Goal: Task Accomplishment & Management: Use online tool/utility

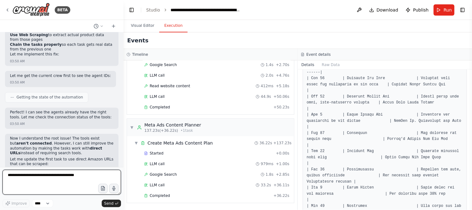
scroll to position [115, 0]
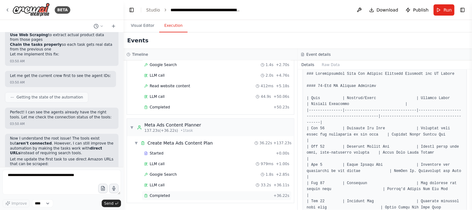
click at [232, 195] on div "Completed" at bounding box center [207, 195] width 127 height 5
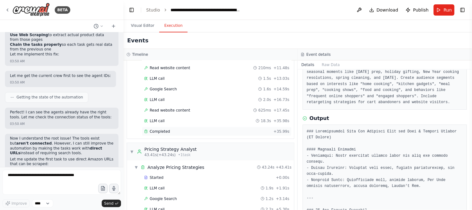
click at [212, 131] on div "Completed" at bounding box center [207, 131] width 127 height 5
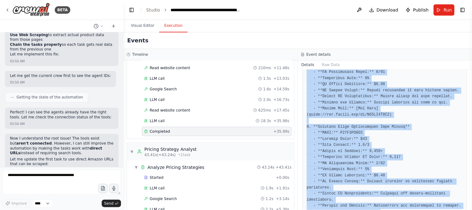
scroll to position [493, 0]
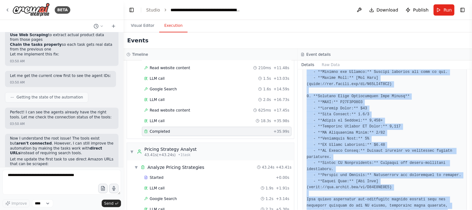
drag, startPoint x: 302, startPoint y: 97, endPoint x: 408, endPoint y: 194, distance: 144.0
click at [408, 194] on div "Completed 9/23/2025, 4:01:58 AM Description Scrape Amazon's bestseller pages di…" at bounding box center [385, 139] width 174 height 140
copy div "Description Scrape Amazon's bestseller pages directly using these URLs: https:/…"
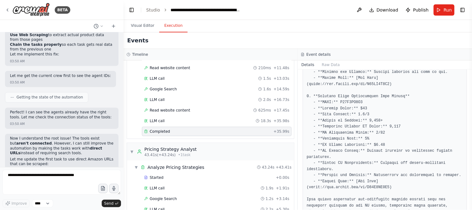
click at [222, 22] on div "Visual Editor Execution" at bounding box center [298, 26] width 348 height 12
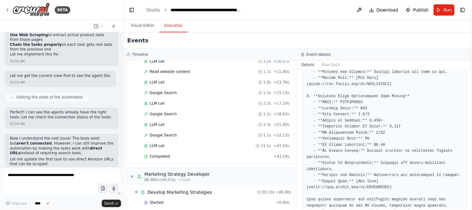
scroll to position [346, 0]
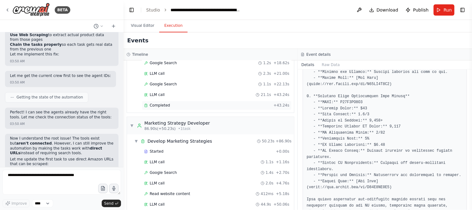
click at [216, 106] on div "Completed" at bounding box center [207, 105] width 127 height 5
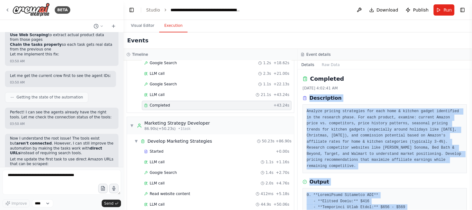
scroll to position [245, 0]
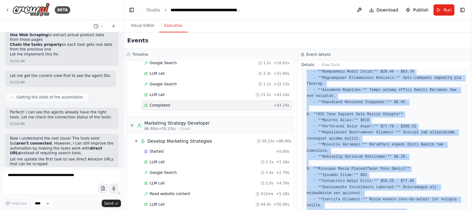
drag, startPoint x: 309, startPoint y: 98, endPoint x: 409, endPoint y: 191, distance: 137.1
click at [409, 191] on div "Completed 9/23/2025, 4:02:41 AM Description Analyze pricing strategies for each…" at bounding box center [385, 139] width 174 height 140
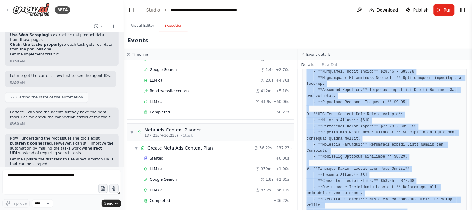
scroll to position [456, 0]
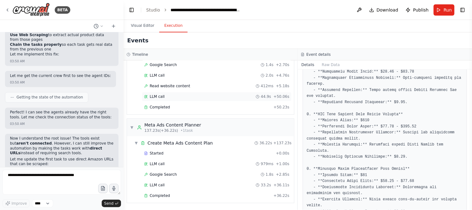
click at [205, 97] on div "LLM call 44.9s + 50.06s" at bounding box center [216, 96] width 145 height 5
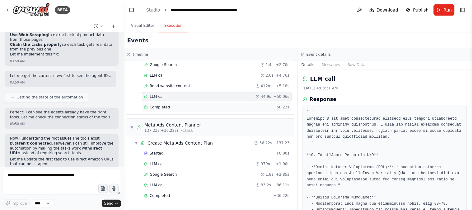
click at [202, 111] on div "Completed + 50.23s" at bounding box center [217, 106] width 150 height 9
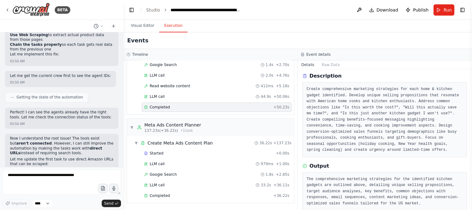
scroll to position [32, 0]
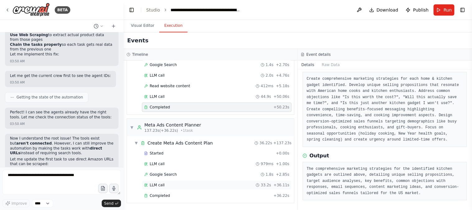
click at [189, 189] on div "LLM call 33.2s + 36.11s" at bounding box center [217, 184] width 150 height 9
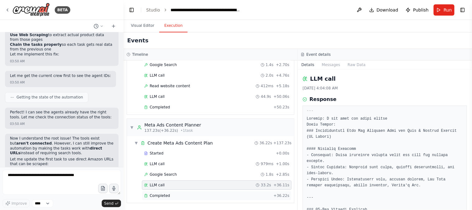
click at [195, 197] on div "Completed" at bounding box center [207, 195] width 127 height 5
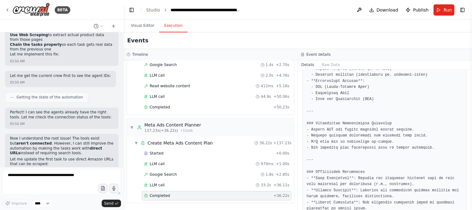
scroll to position [1118, 0]
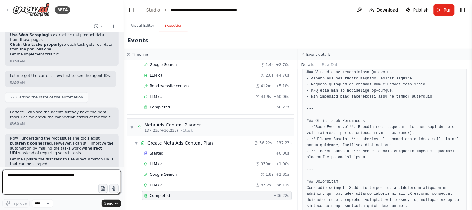
click at [42, 180] on textarea at bounding box center [61, 182] width 119 height 25
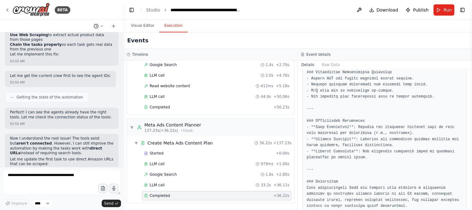
click at [100, 26] on icon at bounding box center [102, 26] width 4 height 4
click at [238, 24] on div "Visual Editor Execution" at bounding box center [298, 26] width 348 height 12
click at [63, 24] on div at bounding box center [62, 105] width 124 height 210
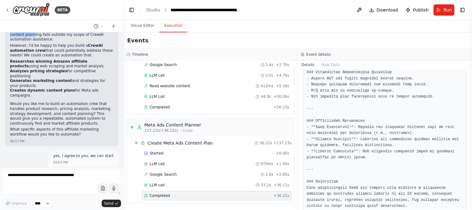
scroll to position [60, 0]
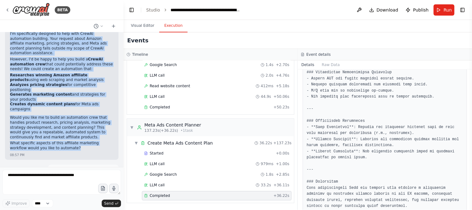
drag, startPoint x: 10, startPoint y: 43, endPoint x: 69, endPoint y: 133, distance: 107.9
click at [69, 133] on div "Amazon affiliate winning products select for us. create best price each winning…" at bounding box center [62, 99] width 124 height 134
copy div "Amazon affiliate winning products select for us. create best price each winning…"
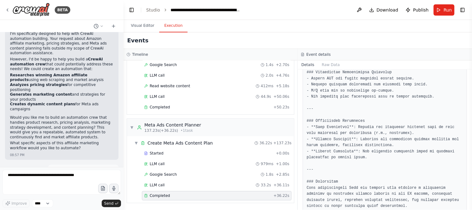
click at [211, 39] on div "Events" at bounding box center [298, 40] width 348 height 16
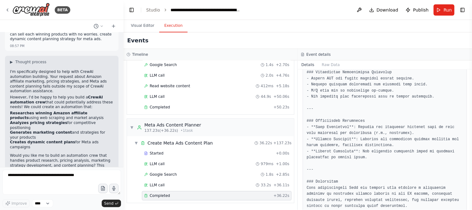
scroll to position [0, 0]
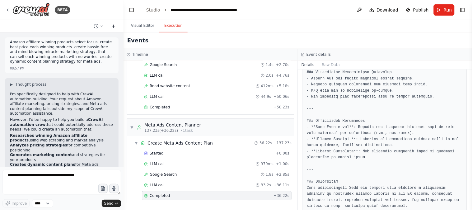
click at [115, 26] on icon at bounding box center [113, 26] width 5 height 5
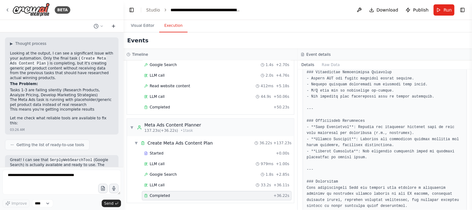
click at [114, 26] on icon at bounding box center [113, 26] width 3 height 0
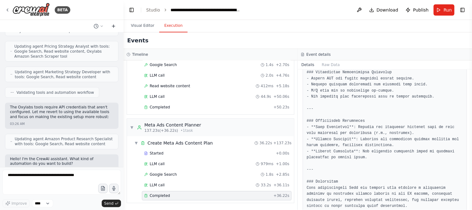
click at [114, 26] on icon at bounding box center [113, 26] width 3 height 0
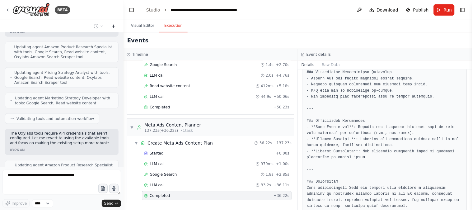
click at [114, 26] on icon at bounding box center [113, 26] width 3 height 0
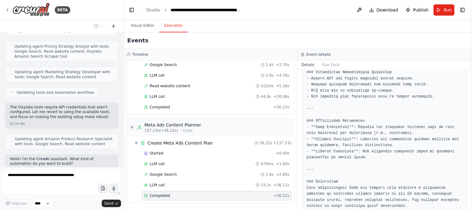
click at [114, 26] on icon at bounding box center [113, 26] width 3 height 0
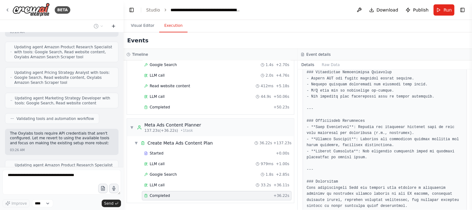
click at [114, 26] on icon at bounding box center [113, 26] width 3 height 0
click at [114, 26] on icon at bounding box center [113, 26] width 5 height 5
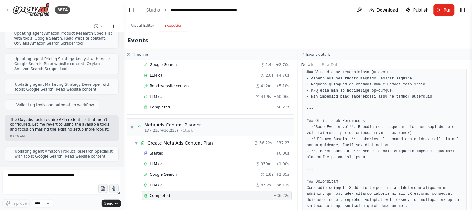
click at [114, 26] on icon at bounding box center [113, 26] width 5 height 5
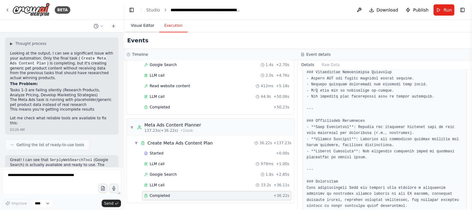
click at [144, 26] on button "Visual Editor" at bounding box center [142, 25] width 33 height 13
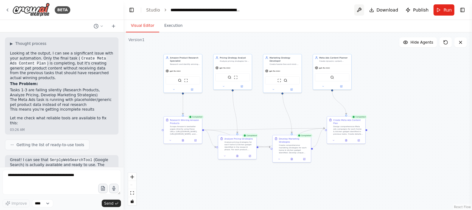
click at [362, 10] on button at bounding box center [359, 9] width 10 height 11
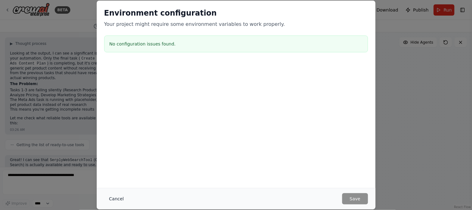
click at [106, 200] on button "Cancel" at bounding box center [116, 198] width 25 height 11
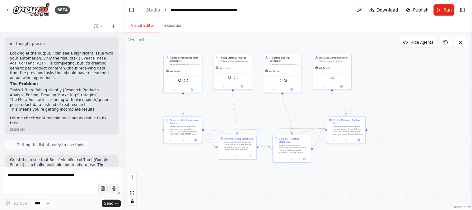
click at [163, 10] on icon "breadcrumb" at bounding box center [165, 10] width 4 height 4
click at [152, 8] on link "Studio" at bounding box center [153, 9] width 14 height 5
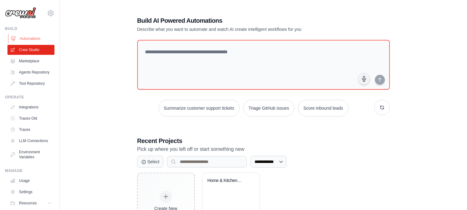
click at [30, 36] on link "Automations" at bounding box center [31, 39] width 47 height 10
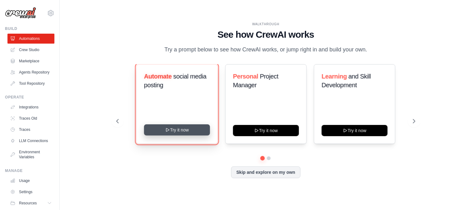
click at [183, 135] on button "Try it now" at bounding box center [177, 129] width 66 height 11
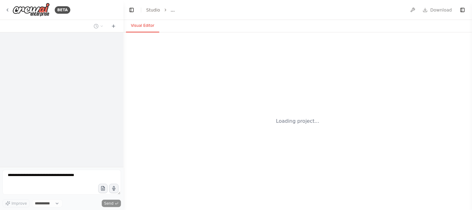
select select "****"
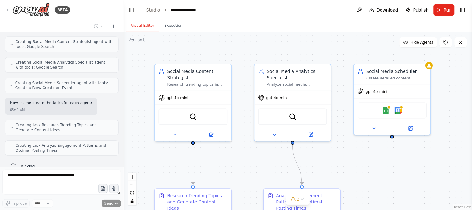
scroll to position [419, 0]
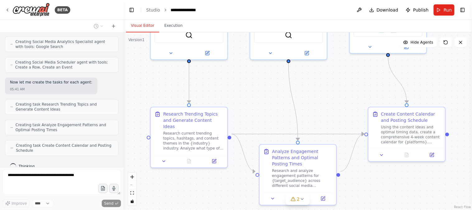
drag, startPoint x: 367, startPoint y: 178, endPoint x: 363, endPoint y: 96, distance: 81.6
click at [363, 96] on div ".deletable-edge-delete-btn { width: 20px; height: 20px; border: 0px solid #ffff…" at bounding box center [298, 120] width 348 height 177
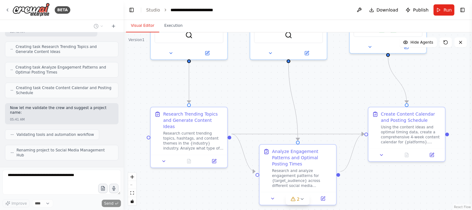
scroll to position [472, 0]
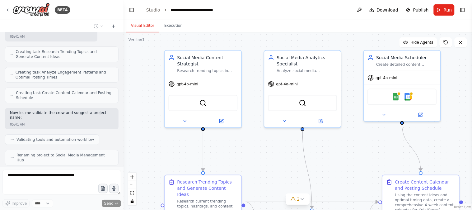
drag, startPoint x: 352, startPoint y: 82, endPoint x: 366, endPoint y: 150, distance: 69.3
click at [366, 150] on div ".deletable-edge-delete-btn { width: 20px; height: 20px; border: 0px solid #ffff…" at bounding box center [298, 120] width 348 height 177
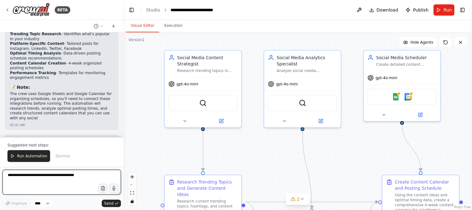
scroll to position [736, 0]
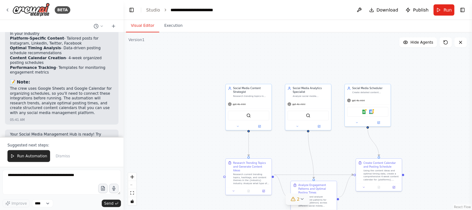
click at [297, 197] on span "2" at bounding box center [298, 199] width 3 height 6
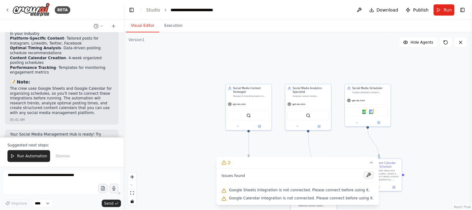
click at [363, 176] on button at bounding box center [368, 174] width 11 height 7
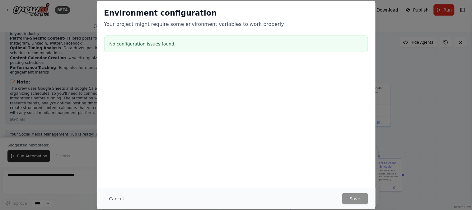
click at [161, 17] on h2 "Environment configuration" at bounding box center [236, 13] width 264 height 10
click at [116, 197] on button "Cancel" at bounding box center [116, 198] width 25 height 11
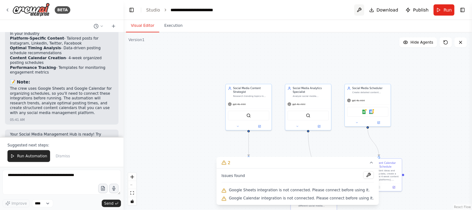
click at [360, 8] on button at bounding box center [359, 9] width 10 height 11
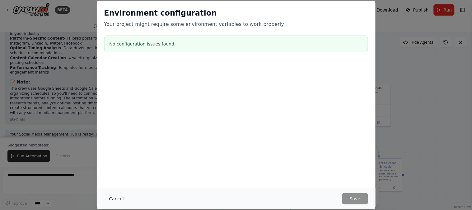
click at [120, 202] on button "Cancel" at bounding box center [116, 198] width 25 height 11
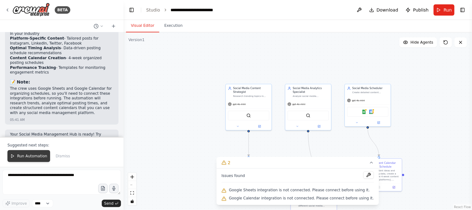
click at [37, 156] on span "Run Automation" at bounding box center [32, 155] width 30 height 5
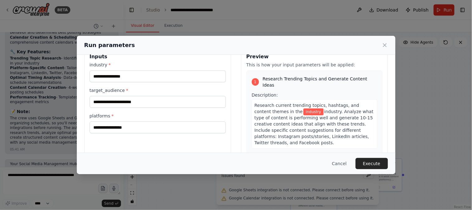
scroll to position [0, 0]
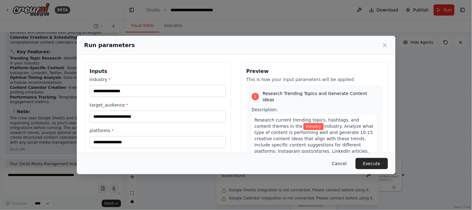
click at [343, 159] on button "Cancel" at bounding box center [339, 163] width 25 height 11
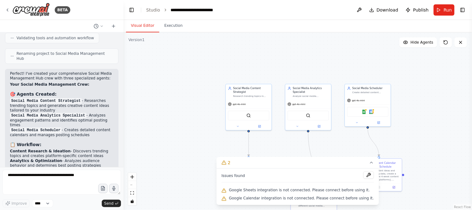
scroll to position [706, 0]
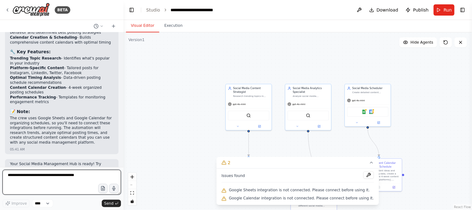
click at [72, 180] on textarea at bounding box center [61, 182] width 119 height 25
click at [50, 190] on textarea at bounding box center [61, 182] width 119 height 25
type textarea "**********"
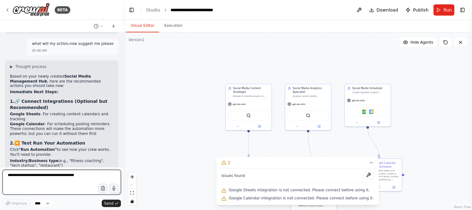
scroll to position [873, 0]
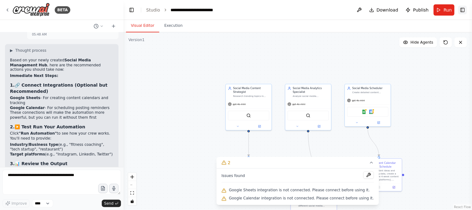
click at [465, 11] on button "Toggle Right Sidebar" at bounding box center [462, 10] width 9 height 9
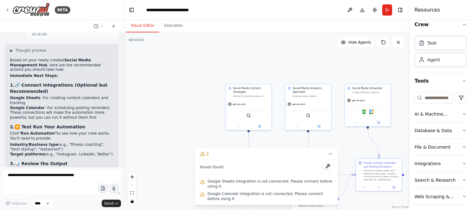
scroll to position [12, 0]
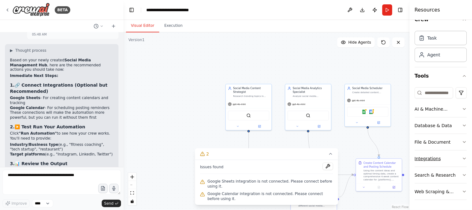
click at [462, 157] on icon "button" at bounding box center [464, 158] width 5 height 5
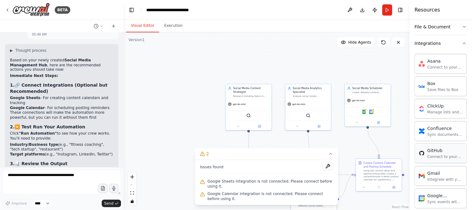
scroll to position [242, 0]
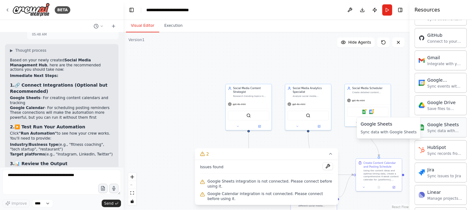
click at [447, 128] on div "Sync data with Google Sheets" at bounding box center [444, 130] width 35 height 5
click at [440, 128] on div "Sync data with Google Sheets" at bounding box center [444, 130] width 35 height 5
click at [441, 131] on div "Sync data with Google Sheets" at bounding box center [444, 130] width 35 height 5
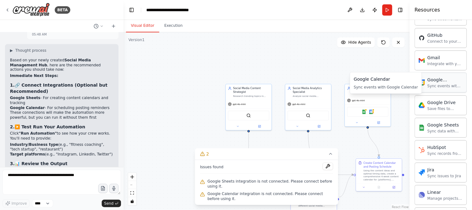
click at [443, 85] on div "Sync events with Google Calendar" at bounding box center [444, 85] width 35 height 5
